Goal: Transaction & Acquisition: Purchase product/service

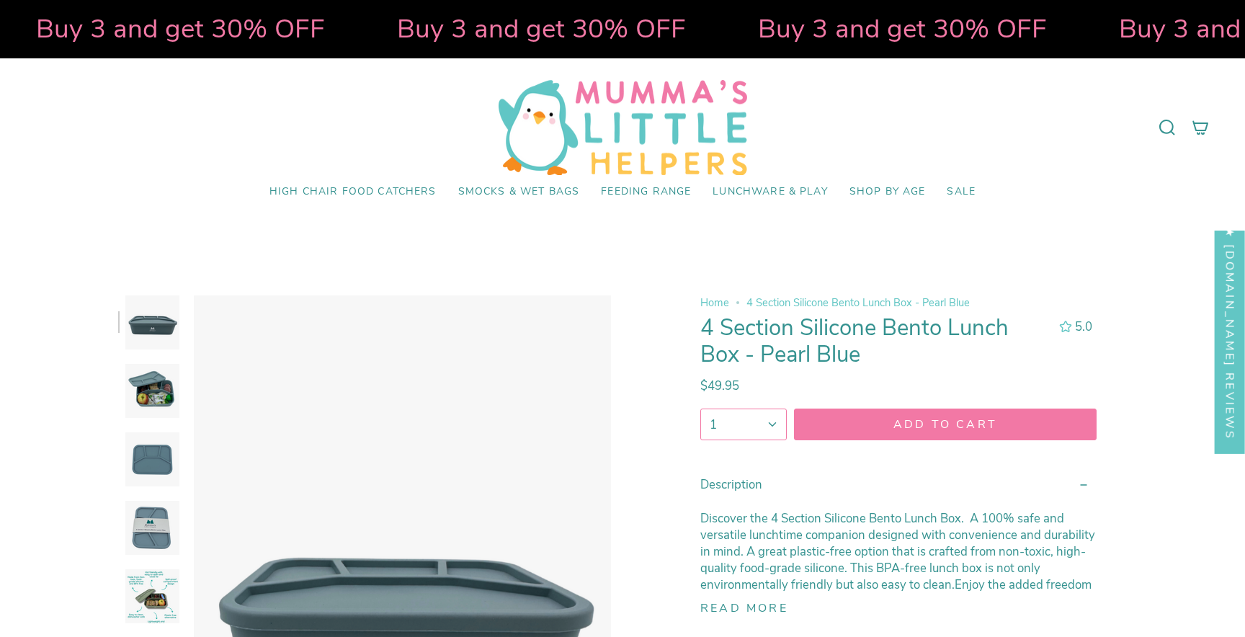
select select "pictures-first"
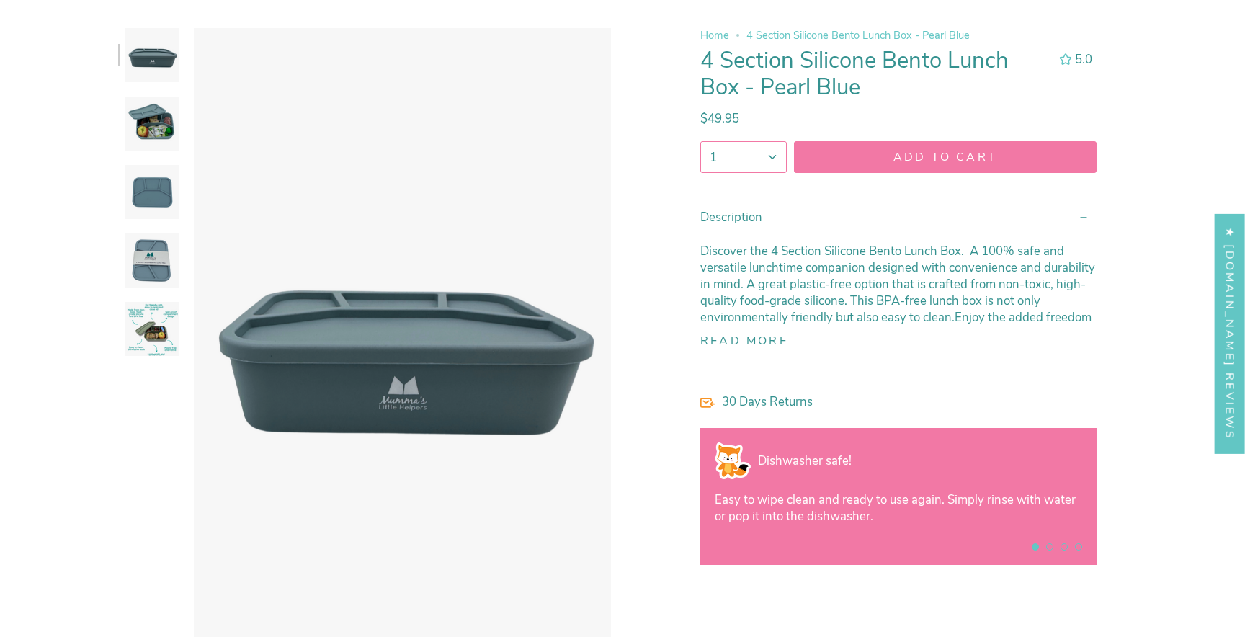
scroll to position [283, 0]
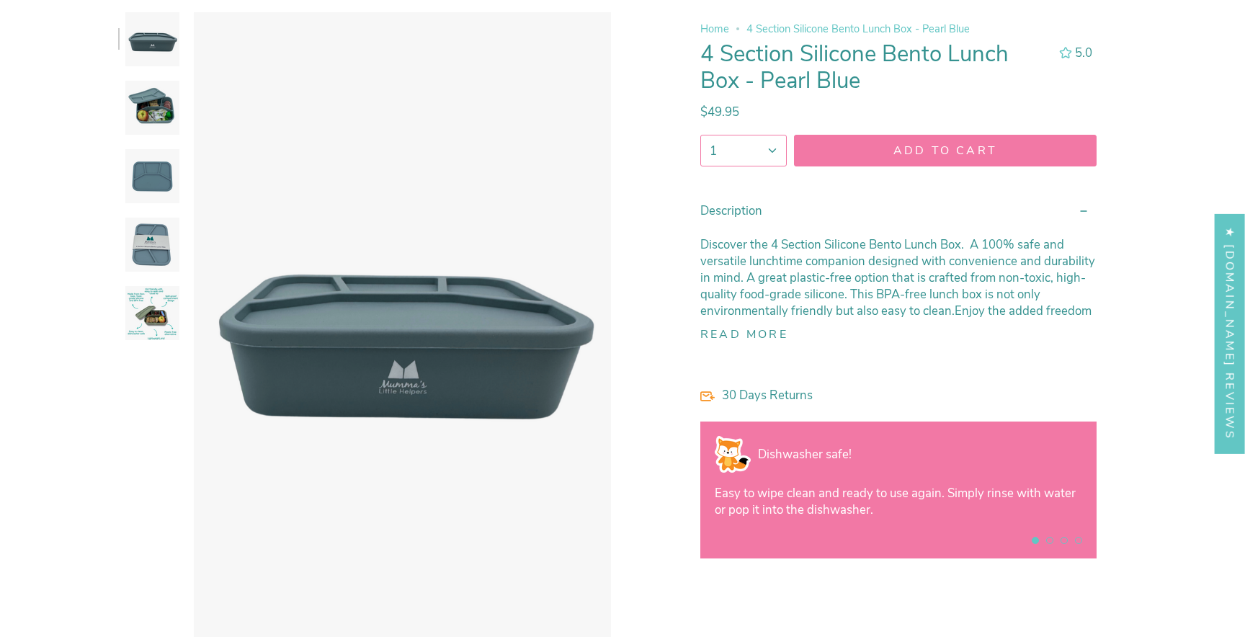
click at [142, 249] on img at bounding box center [152, 245] width 54 height 54
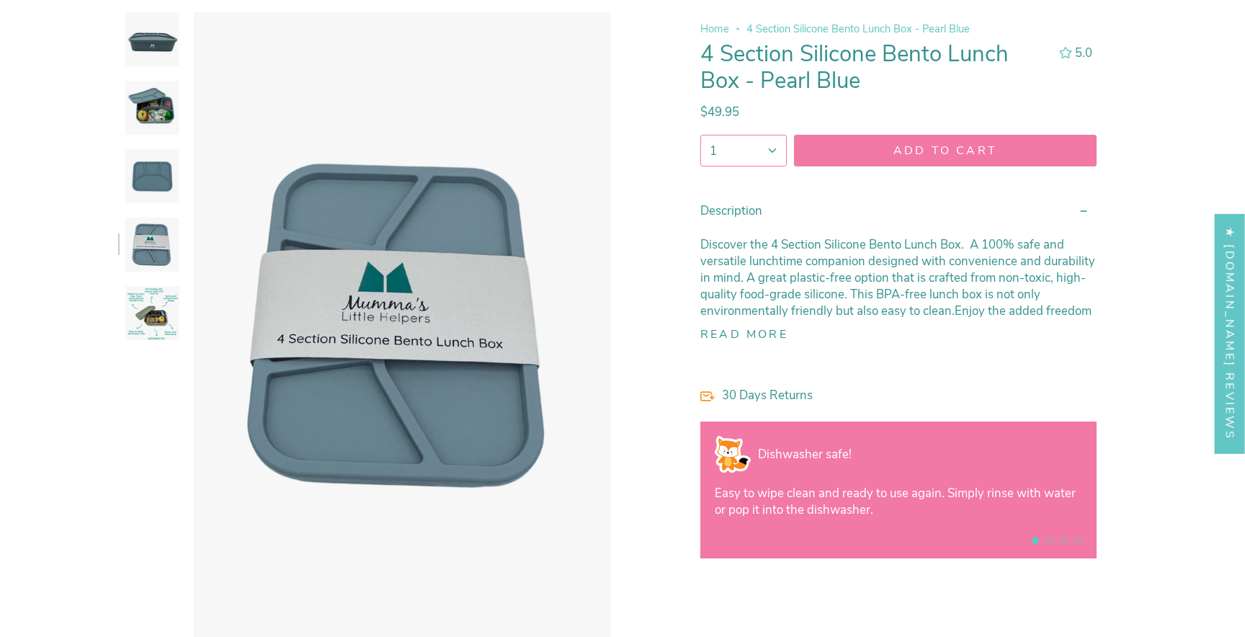
click at [148, 317] on img at bounding box center [152, 313] width 54 height 54
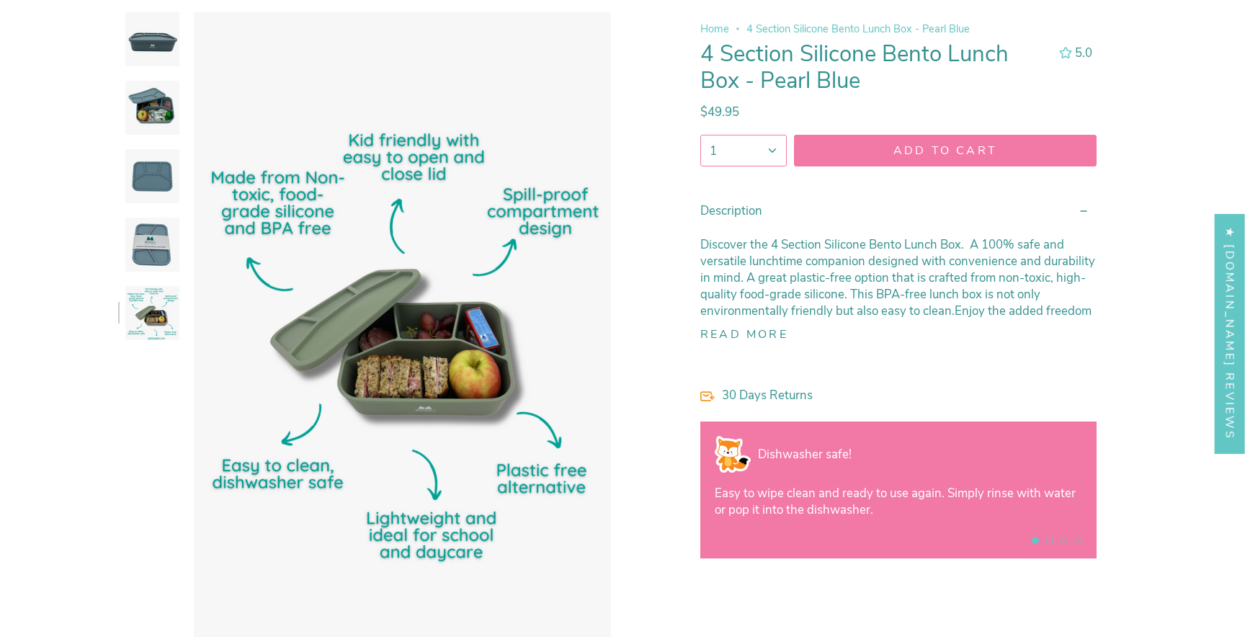
click at [146, 48] on img at bounding box center [152, 39] width 54 height 54
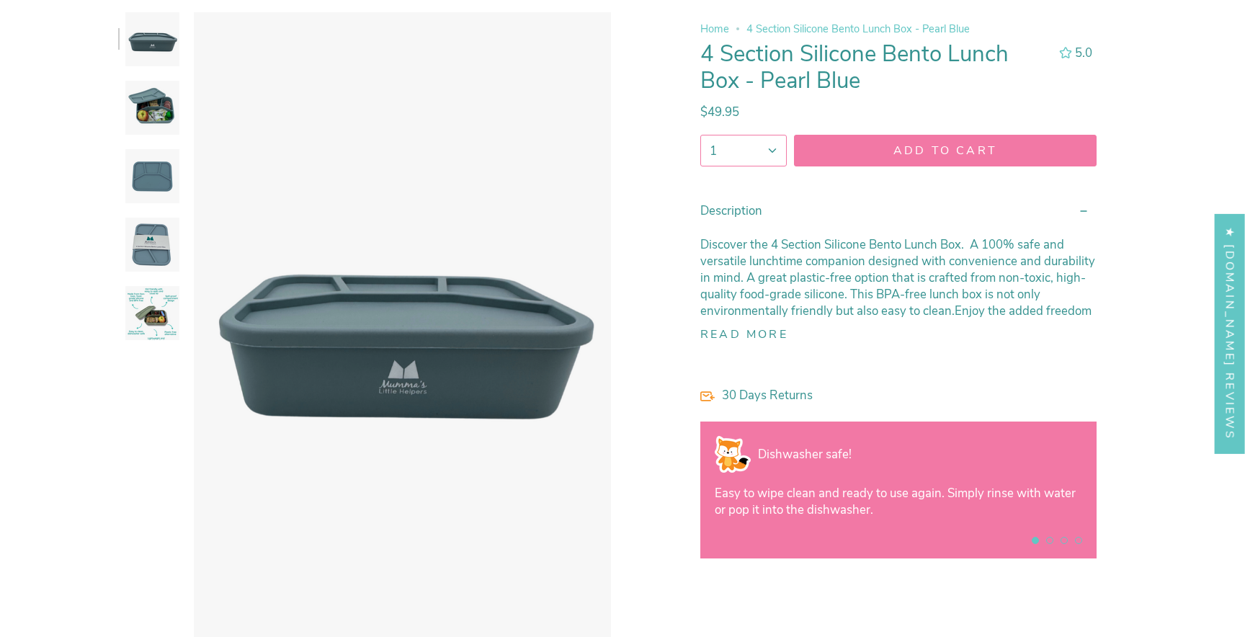
click at [149, 86] on img at bounding box center [152, 108] width 54 height 54
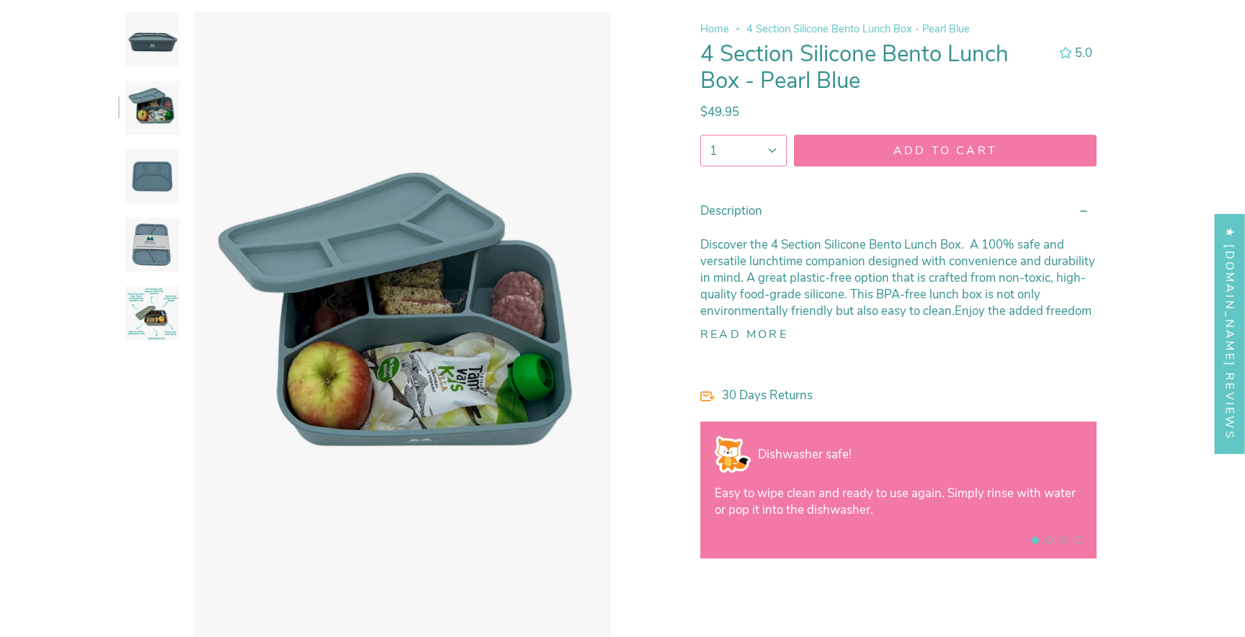
click at [148, 156] on img at bounding box center [152, 176] width 54 height 54
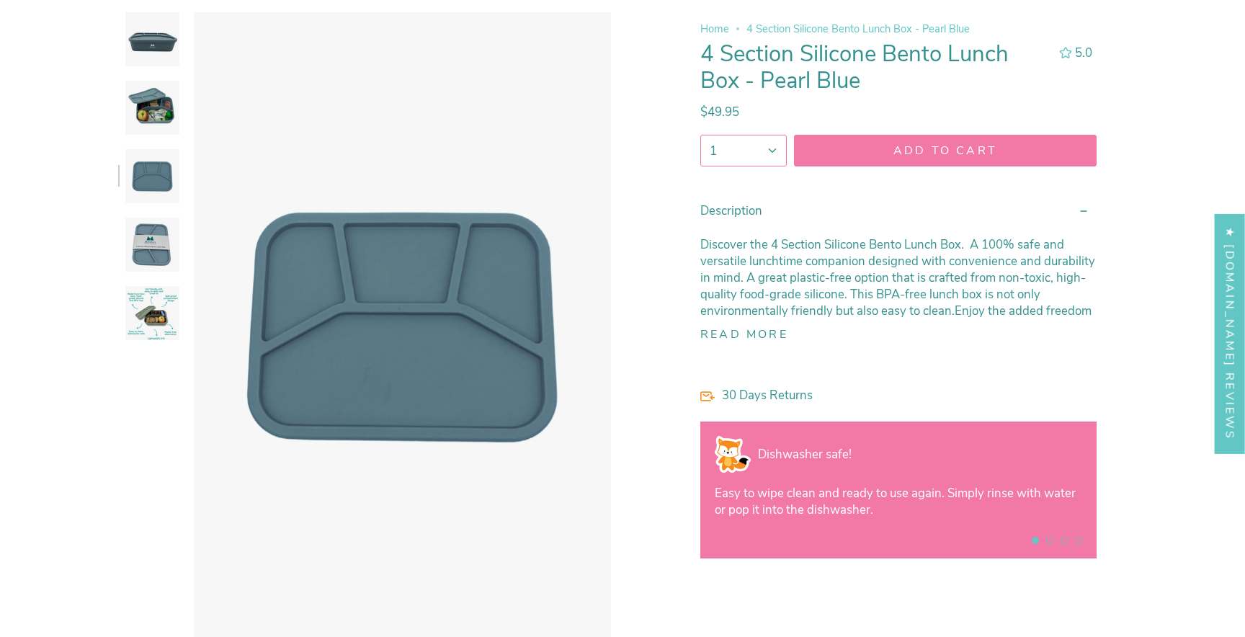
click at [149, 105] on img at bounding box center [152, 108] width 54 height 54
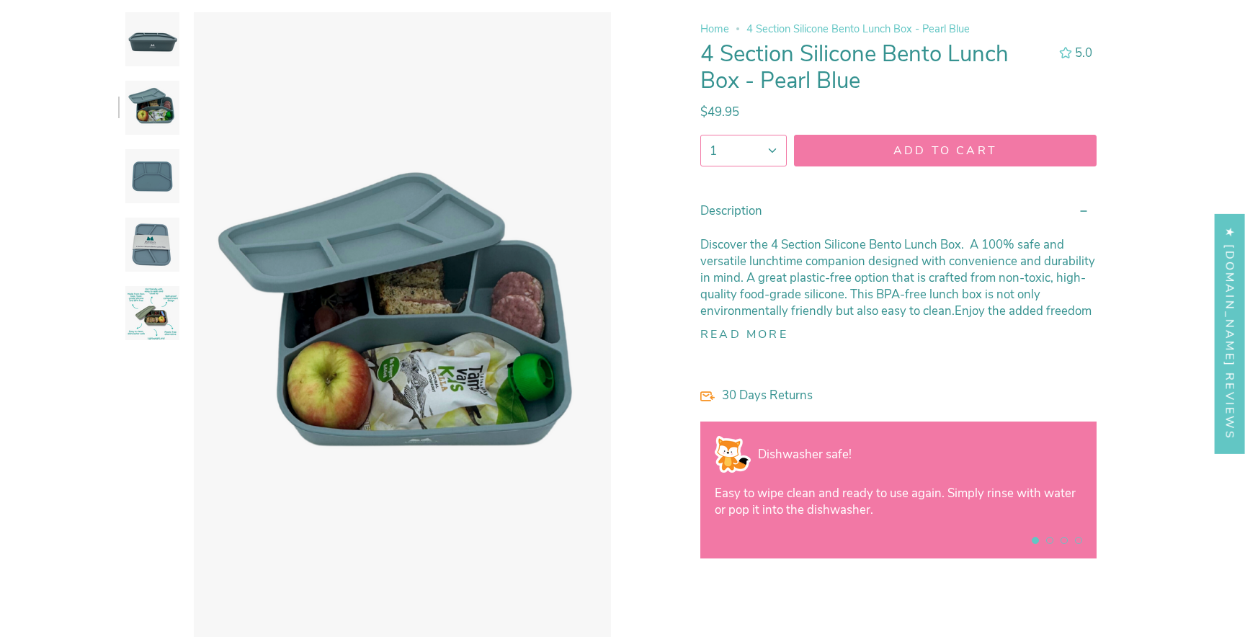
click at [153, 179] on img at bounding box center [152, 176] width 54 height 54
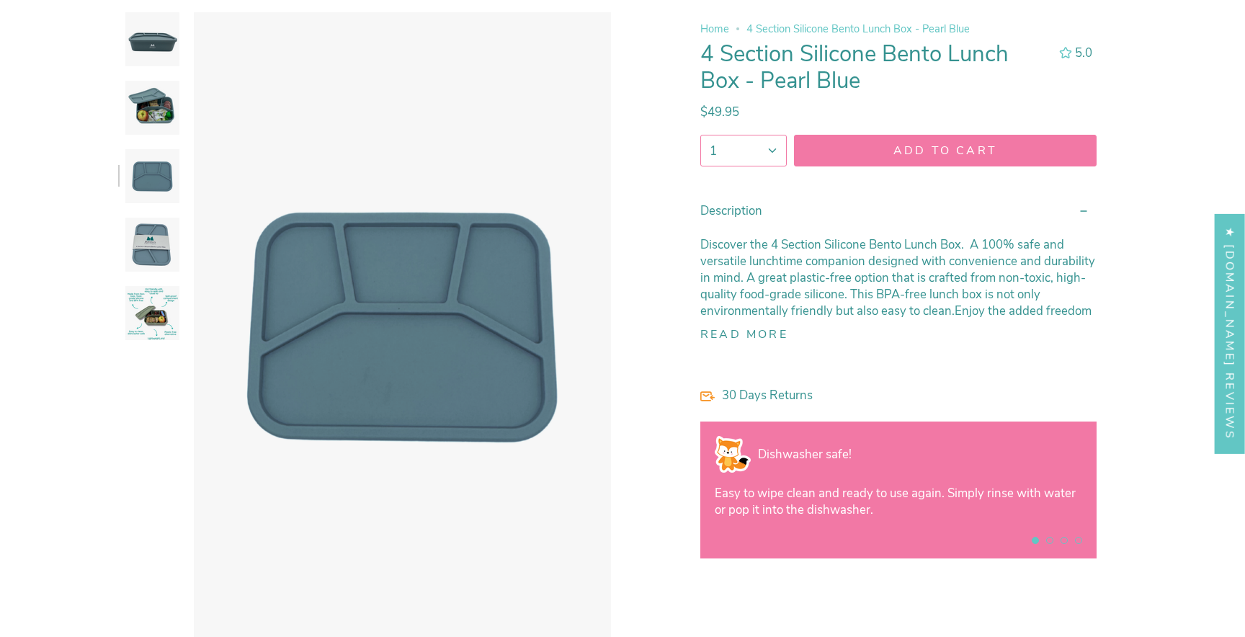
click at [153, 241] on img at bounding box center [152, 245] width 54 height 54
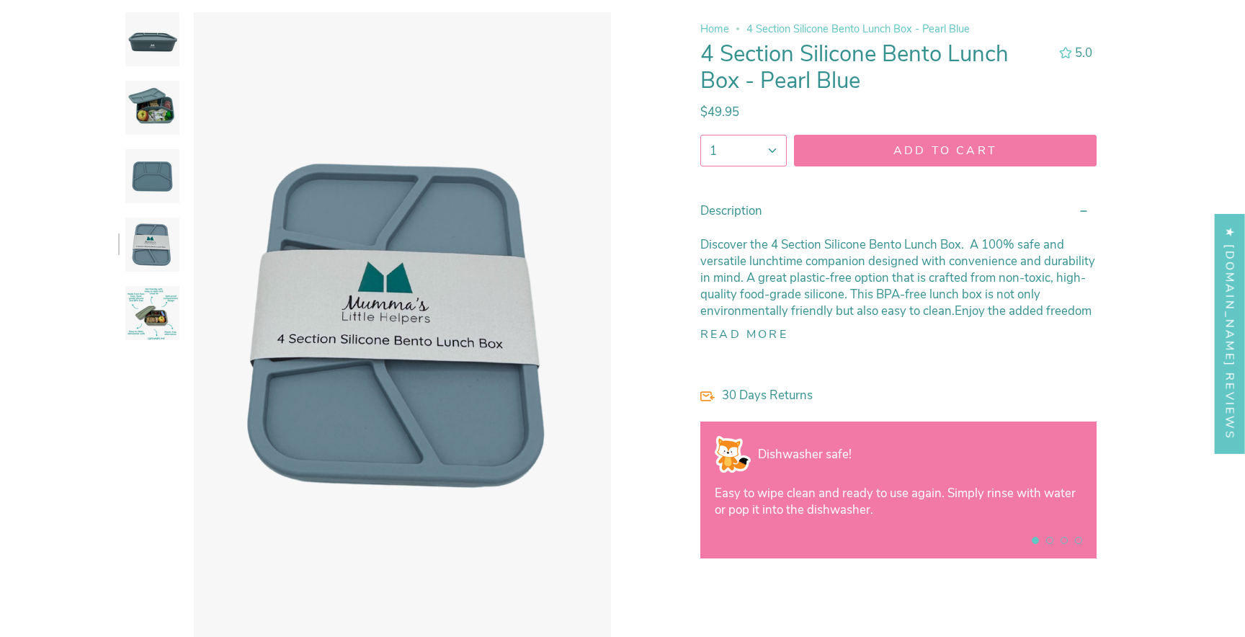
click at [149, 308] on img at bounding box center [152, 313] width 54 height 54
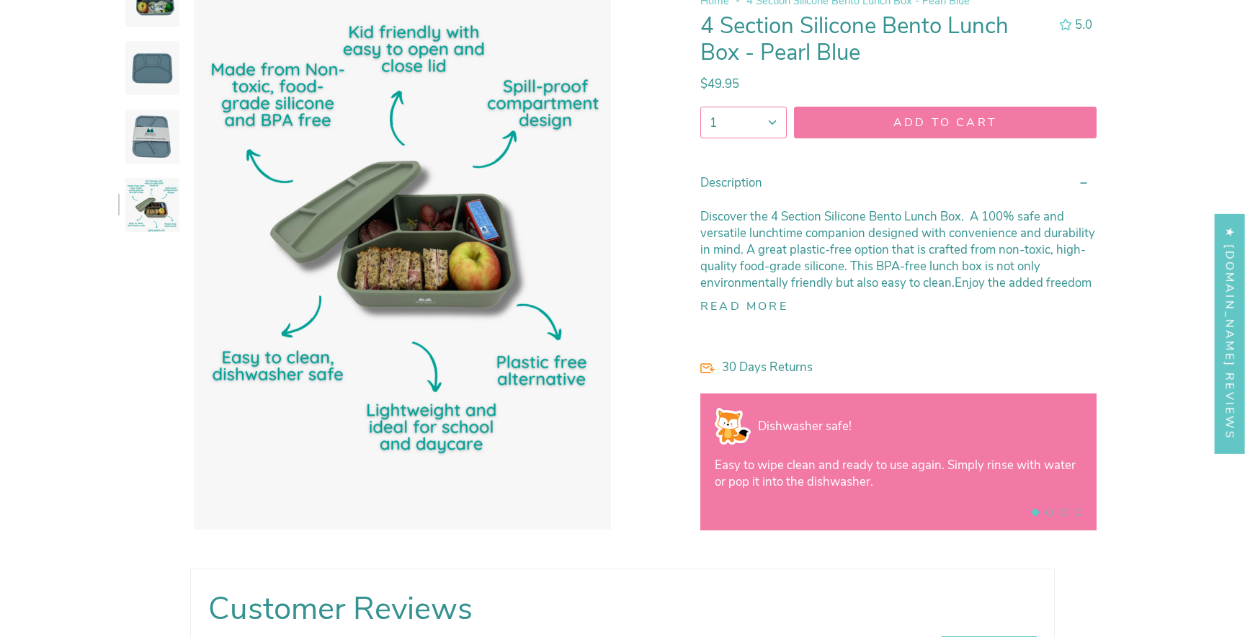
scroll to position [0, 0]
